Goal: Book appointment/travel/reservation

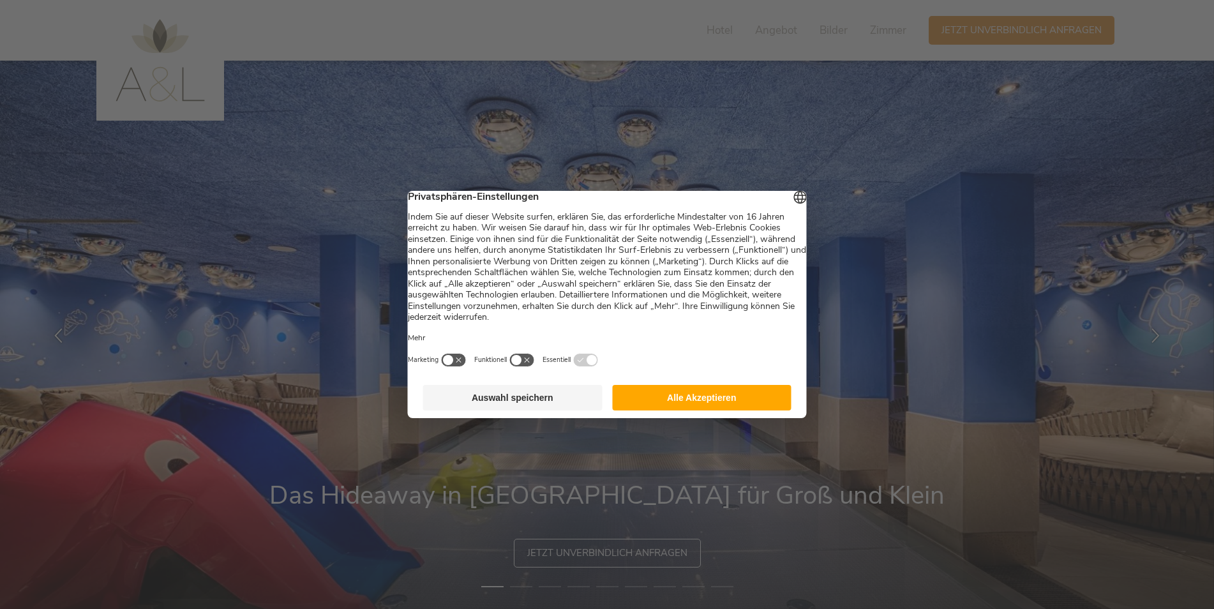
click at [696, 406] on button "Alle Akzeptieren" at bounding box center [701, 398] width 179 height 26
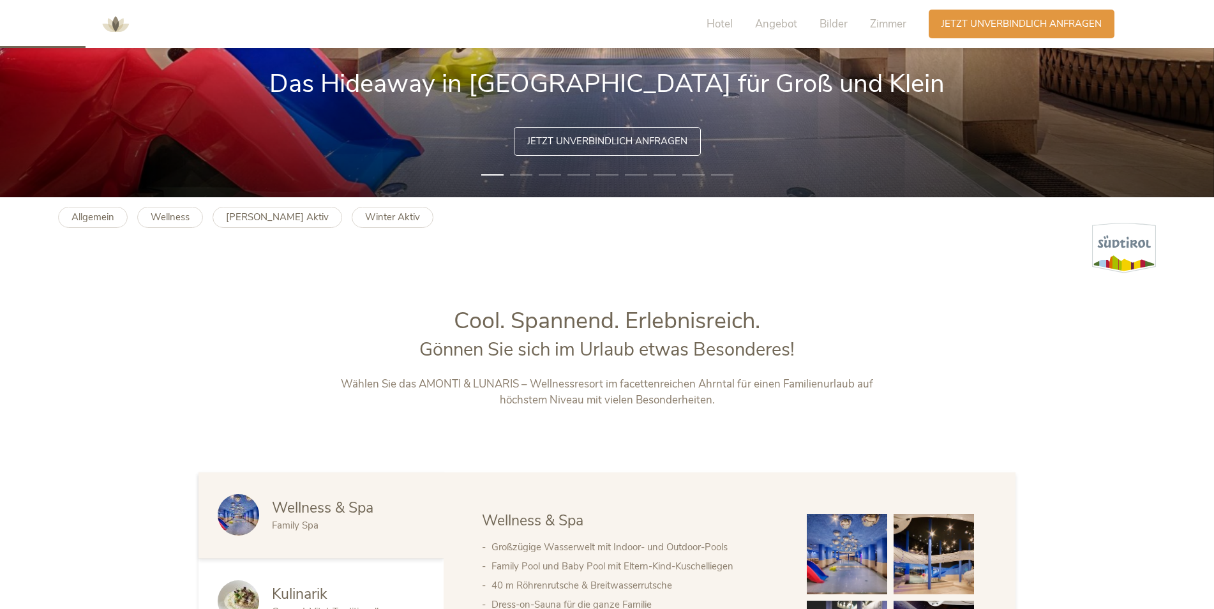
scroll to position [638, 0]
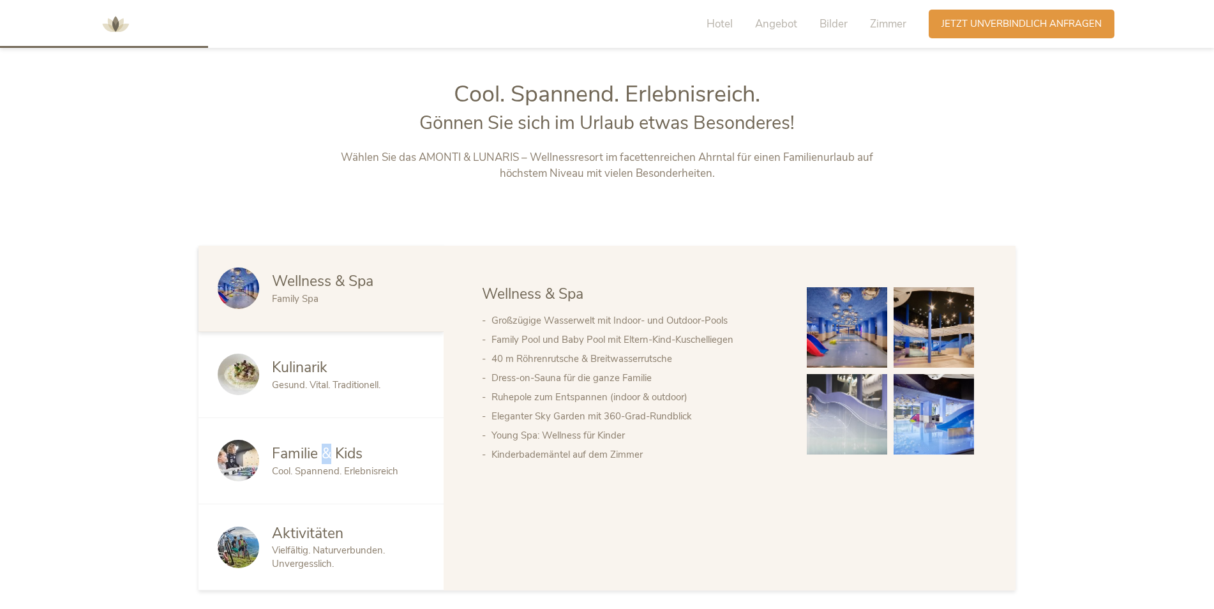
click at [327, 458] on span "Familie & Kids" at bounding box center [317, 453] width 91 height 20
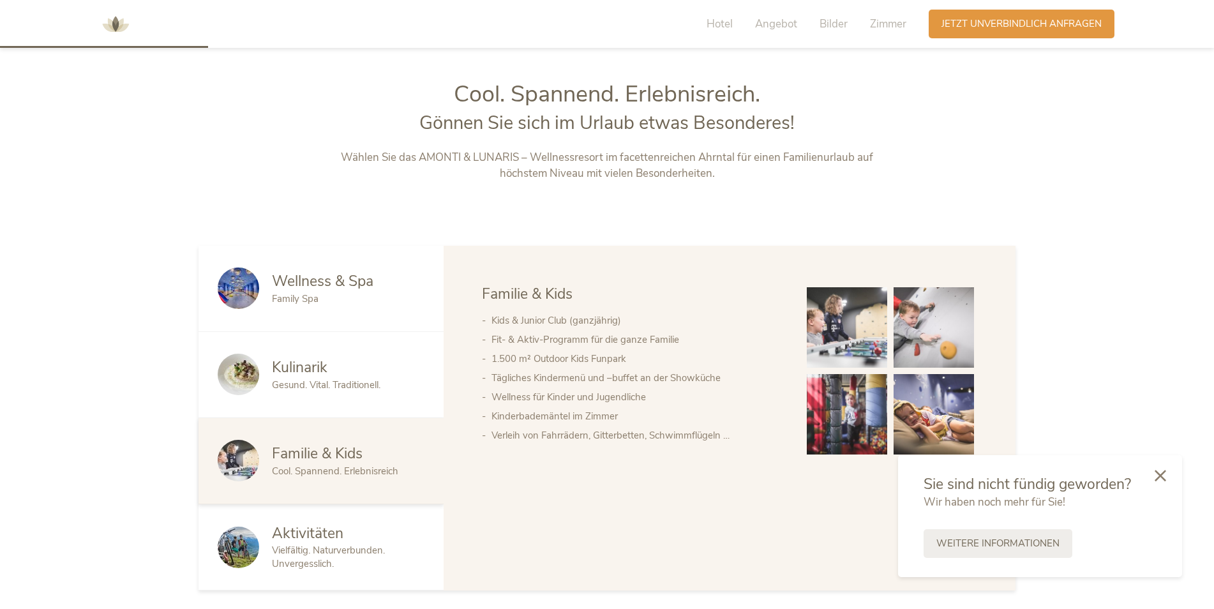
click at [1166, 479] on div at bounding box center [1159, 476] width 43 height 45
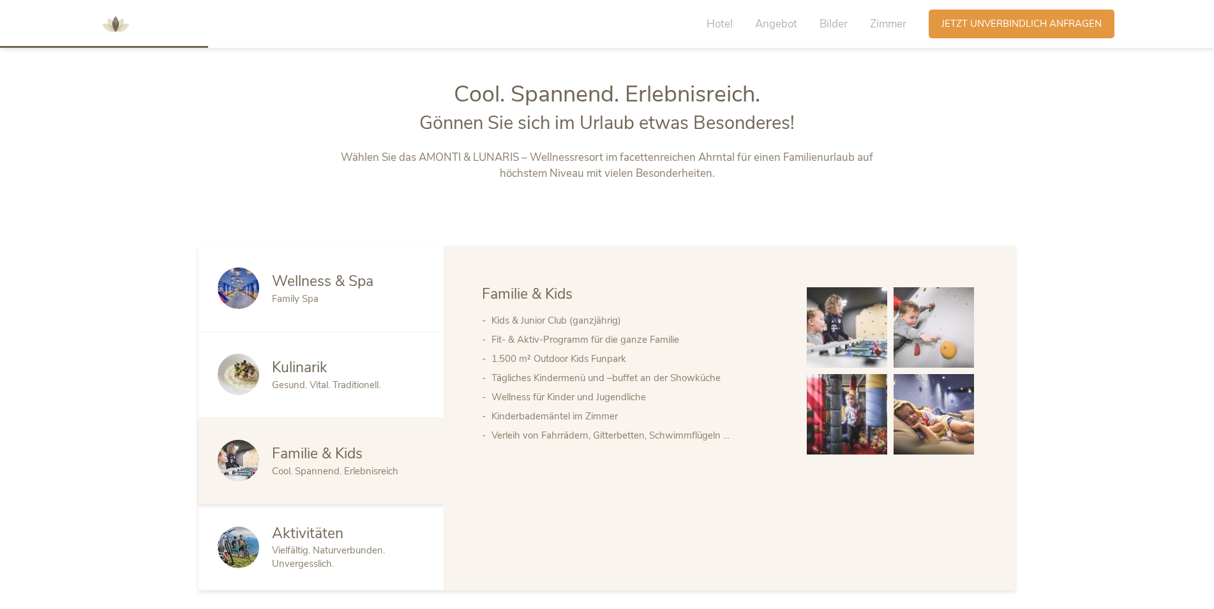
click at [870, 335] on img at bounding box center [847, 327] width 80 height 80
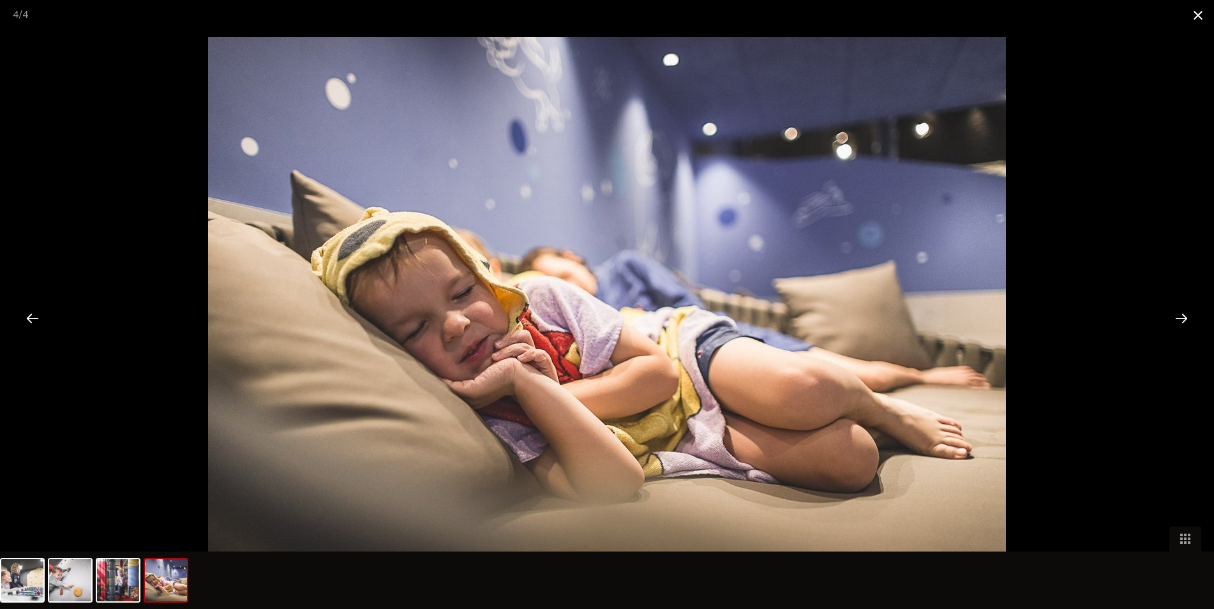
click at [1207, 16] on span at bounding box center [1198, 15] width 32 height 30
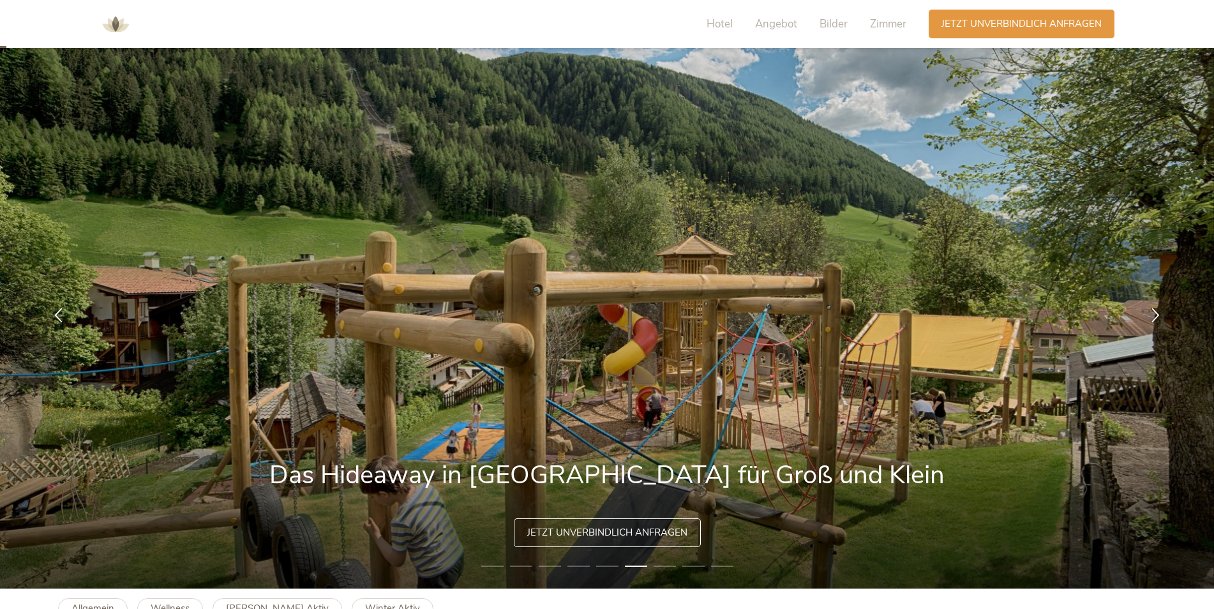
scroll to position [0, 0]
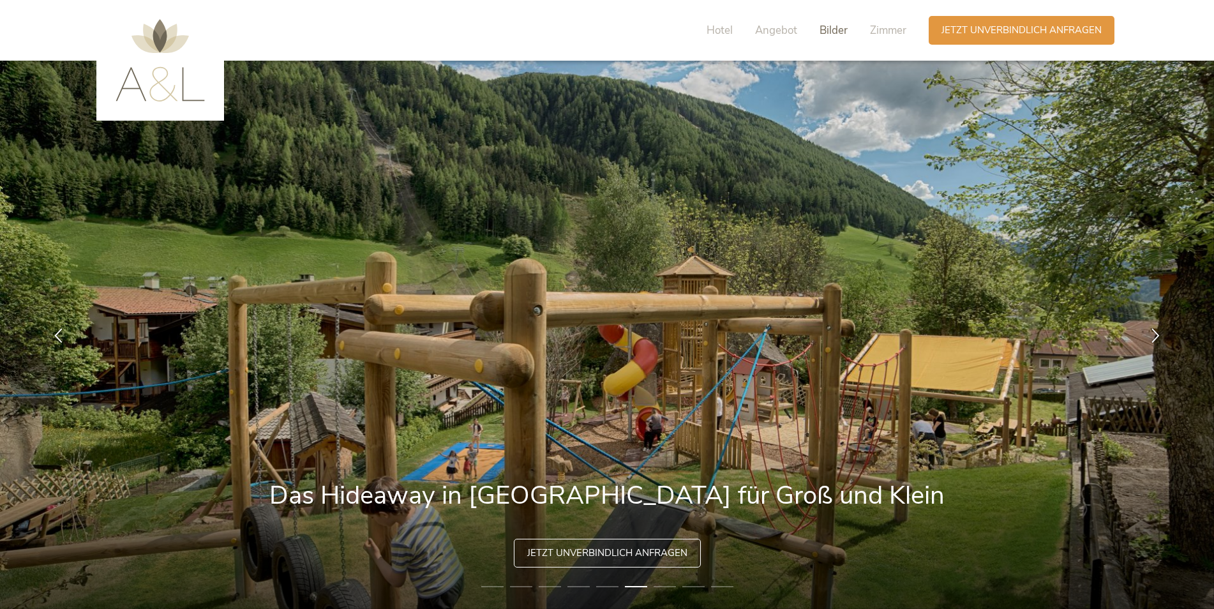
click at [834, 34] on span "Bilder" at bounding box center [833, 30] width 28 height 15
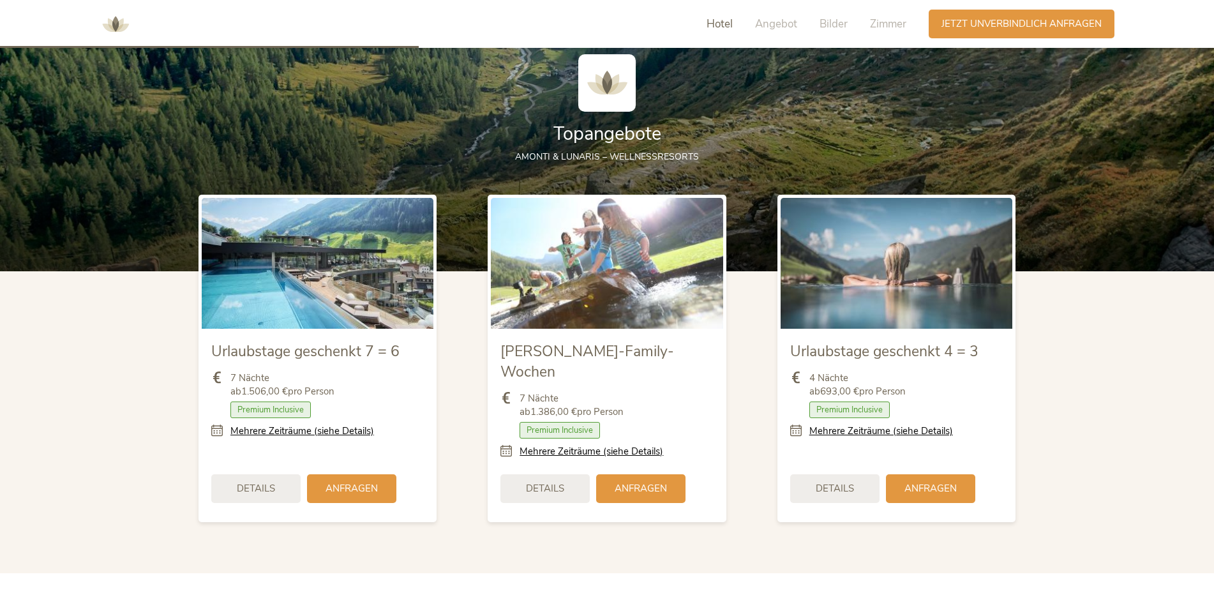
scroll to position [1194, 0]
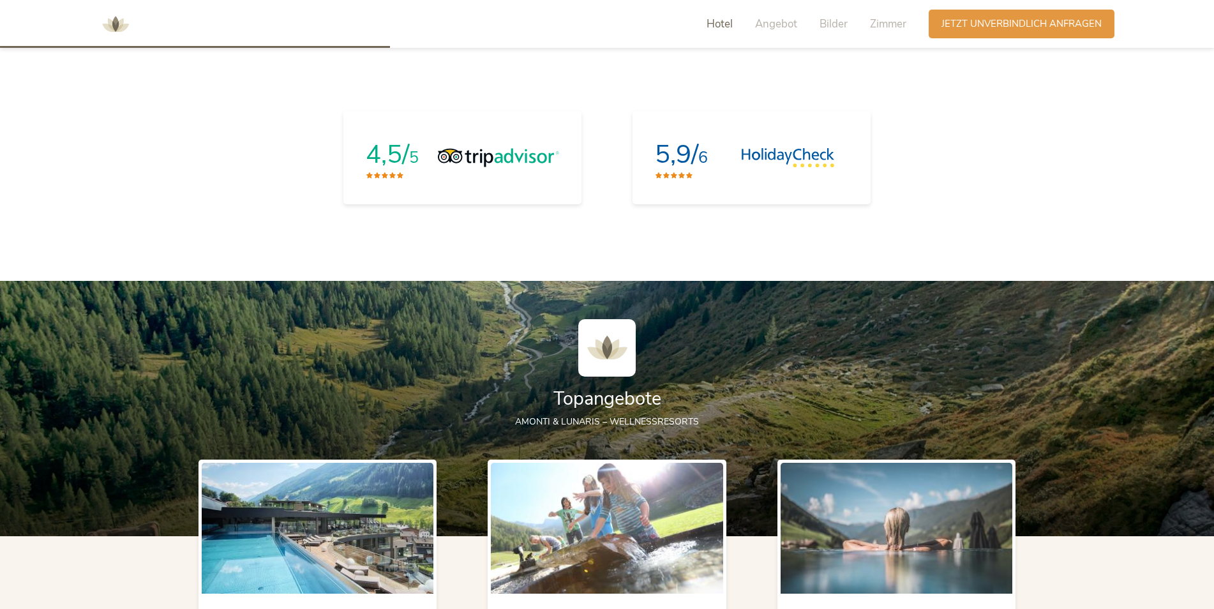
click at [723, 26] on span "Hotel" at bounding box center [719, 24] width 26 height 15
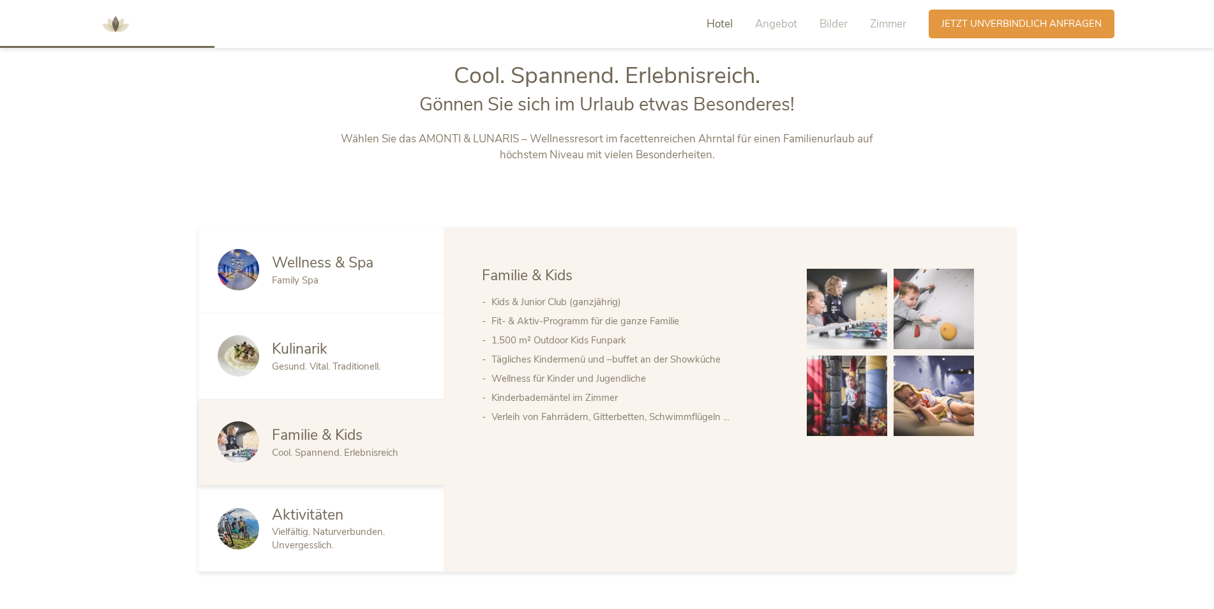
scroll to position [653, 0]
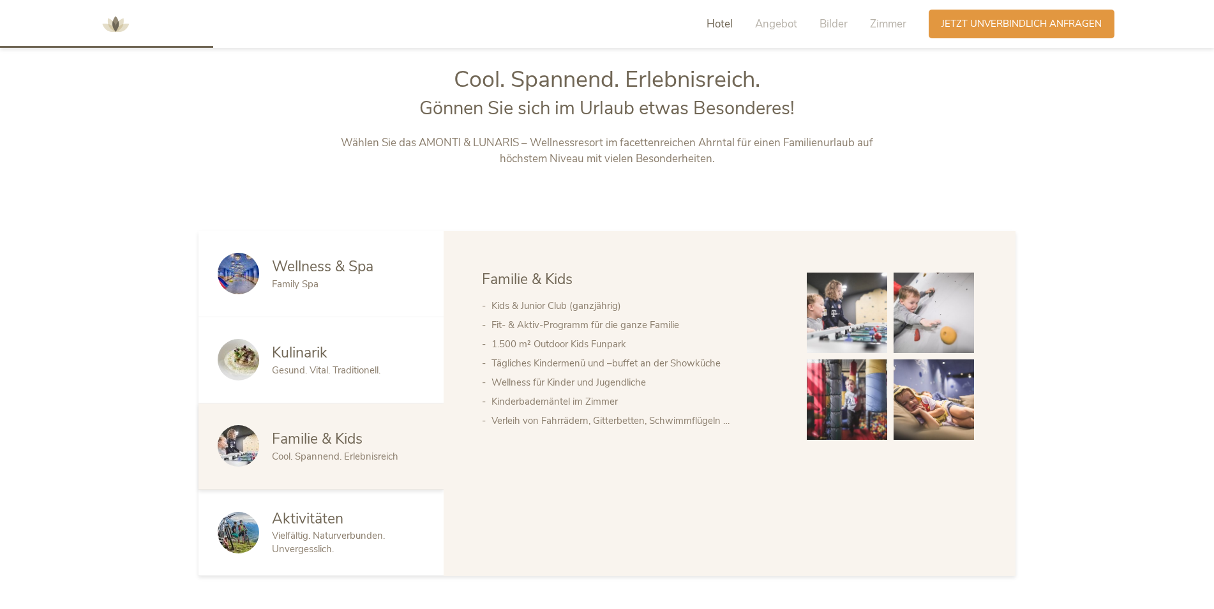
click at [287, 264] on span "Wellness & Spa" at bounding box center [322, 267] width 101 height 20
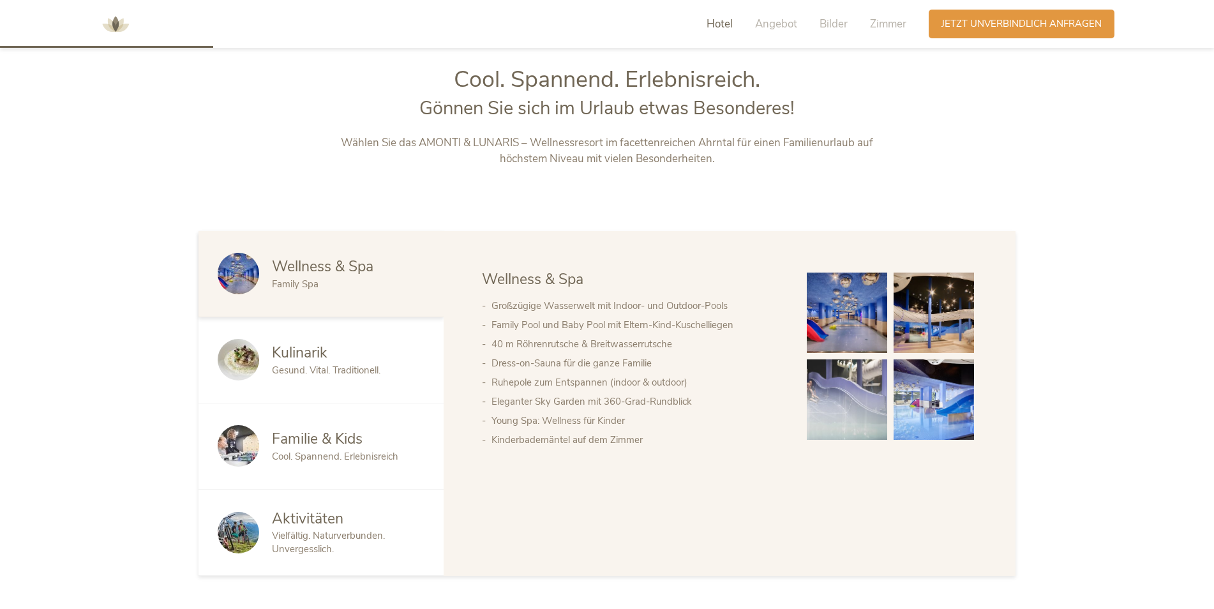
click at [849, 320] on img at bounding box center [847, 312] width 80 height 80
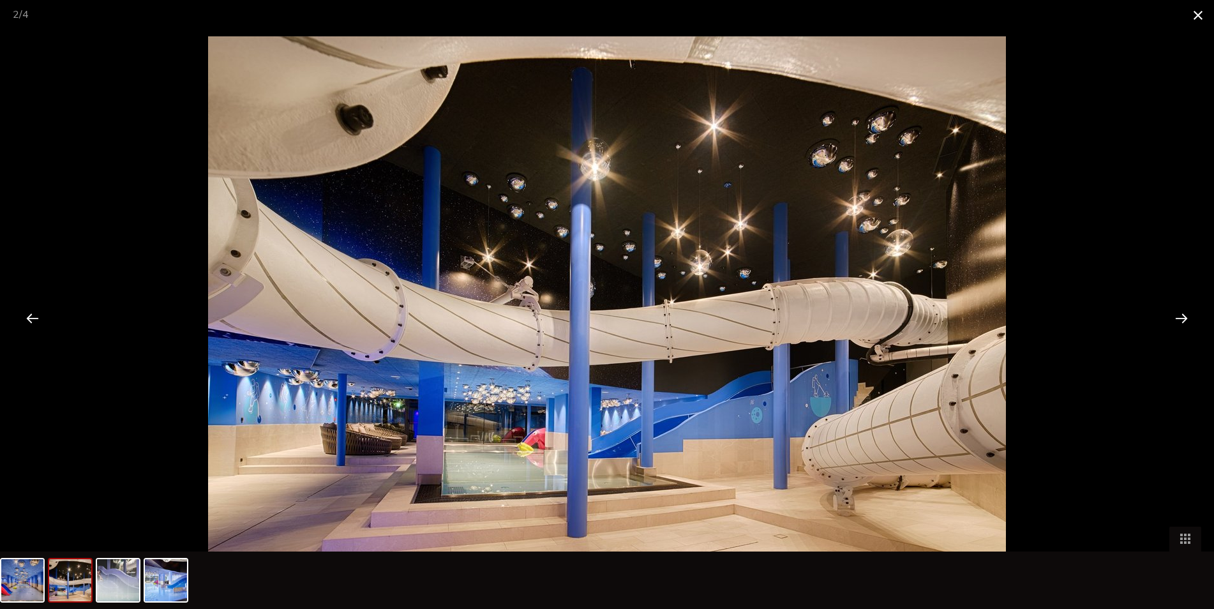
click at [1197, 13] on span at bounding box center [1198, 15] width 32 height 30
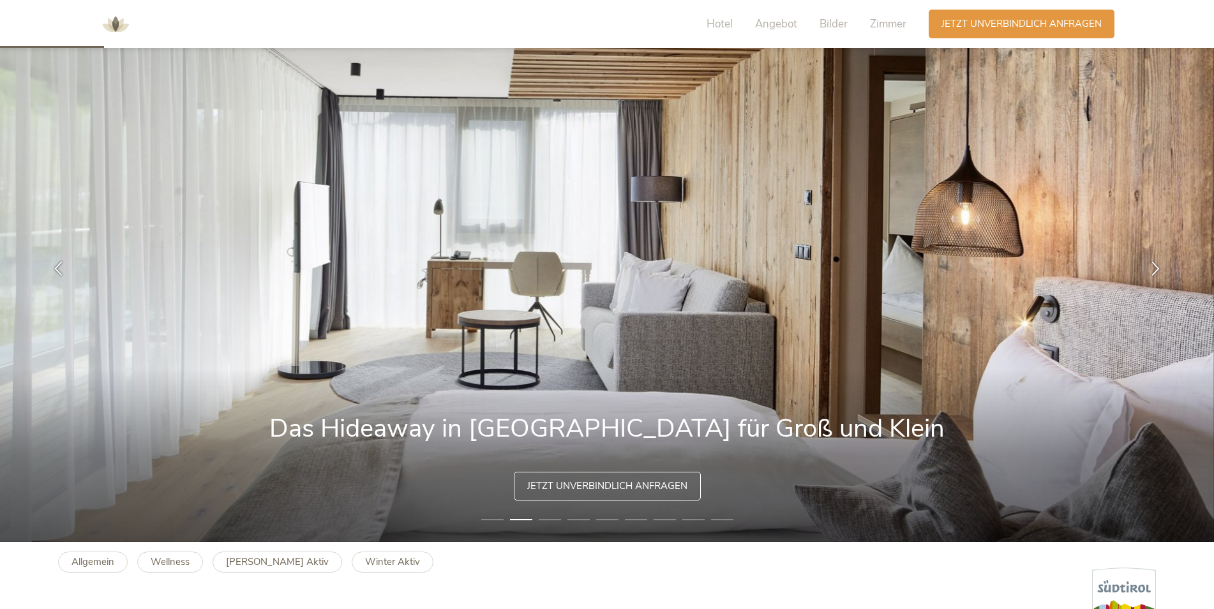
scroll to position [0, 0]
